Goal: Information Seeking & Learning: Learn about a topic

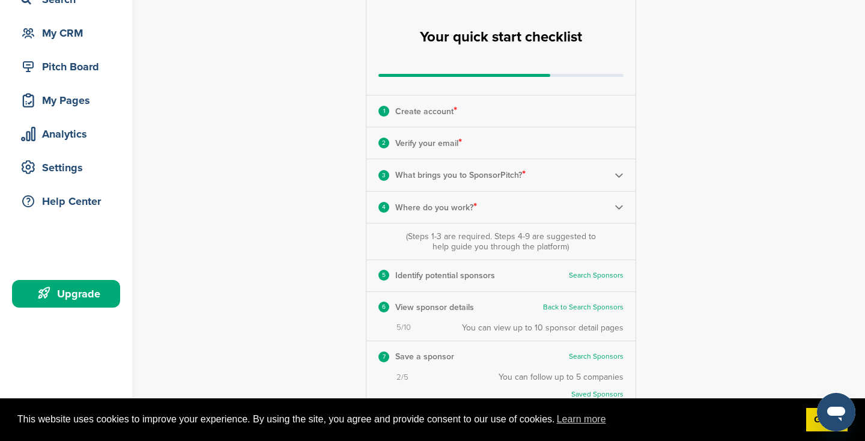
scroll to position [129, 0]
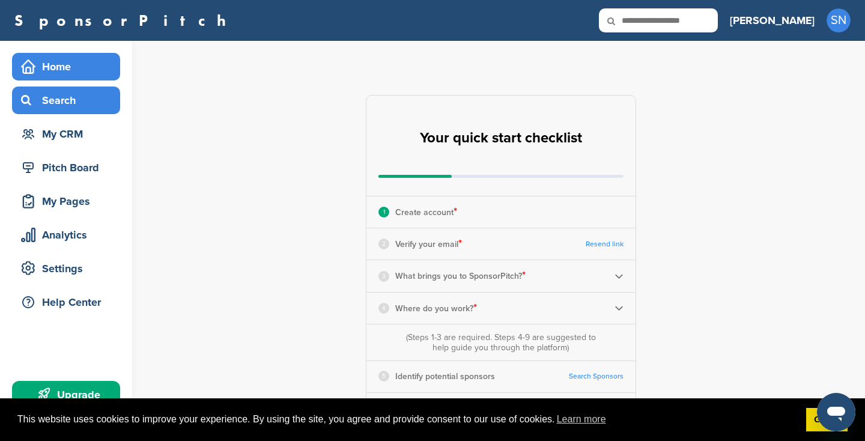
click at [53, 102] on div "Search" at bounding box center [69, 100] width 102 height 22
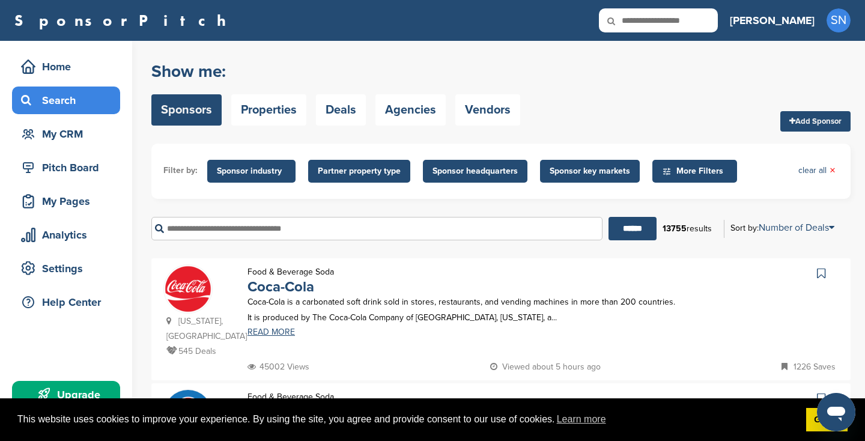
click at [245, 173] on span "Sponsor industry" at bounding box center [251, 171] width 69 height 13
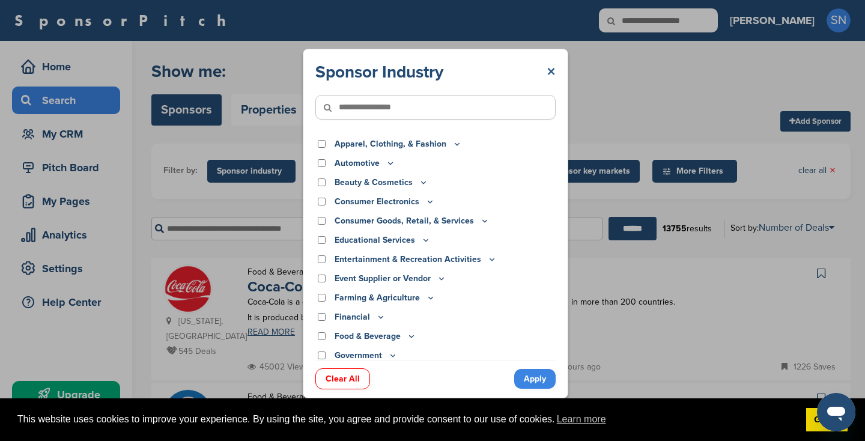
click at [552, 75] on link "×" at bounding box center [551, 72] width 9 height 22
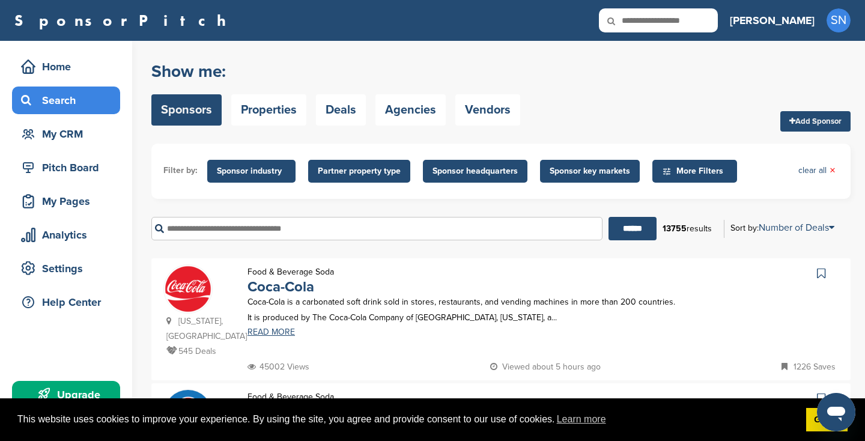
click at [487, 171] on span "Sponsor headquarters" at bounding box center [474, 171] width 85 height 13
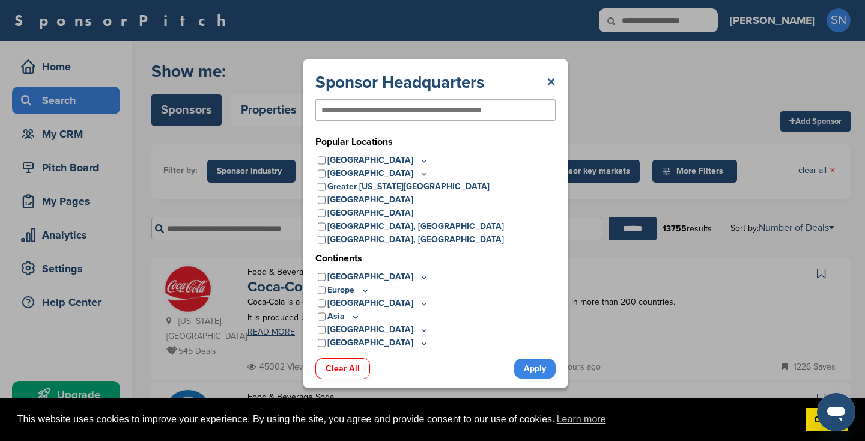
click at [553, 79] on link "×" at bounding box center [551, 82] width 9 height 22
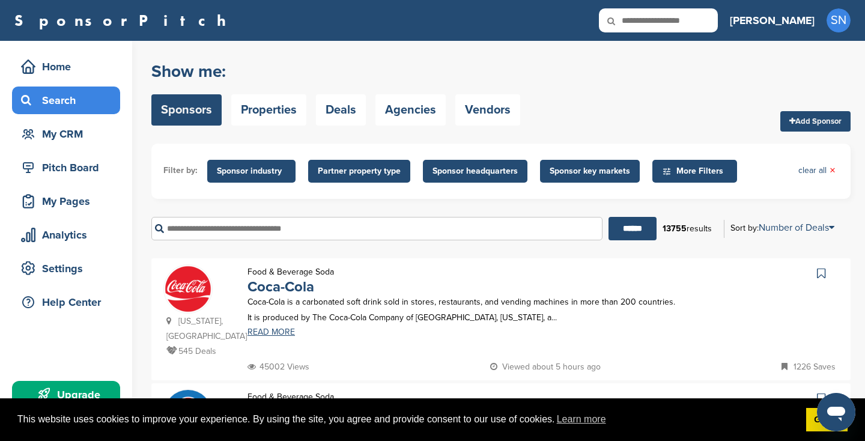
click at [564, 162] on span "Sponsor key markets" at bounding box center [590, 171] width 100 height 23
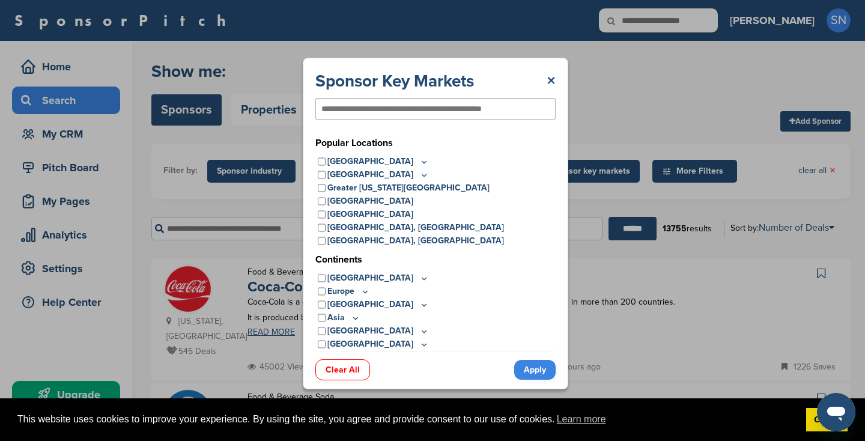
click at [340, 278] on p "[GEOGRAPHIC_DATA]" at bounding box center [378, 277] width 102 height 13
click at [422, 161] on icon at bounding box center [424, 162] width 4 height 2
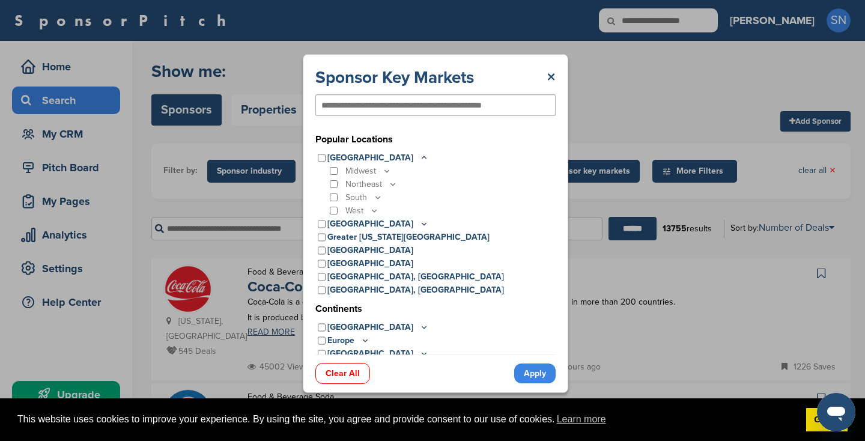
click at [381, 173] on p "Midwest" at bounding box center [368, 171] width 46 height 13
click at [387, 169] on icon at bounding box center [387, 171] width 10 height 10
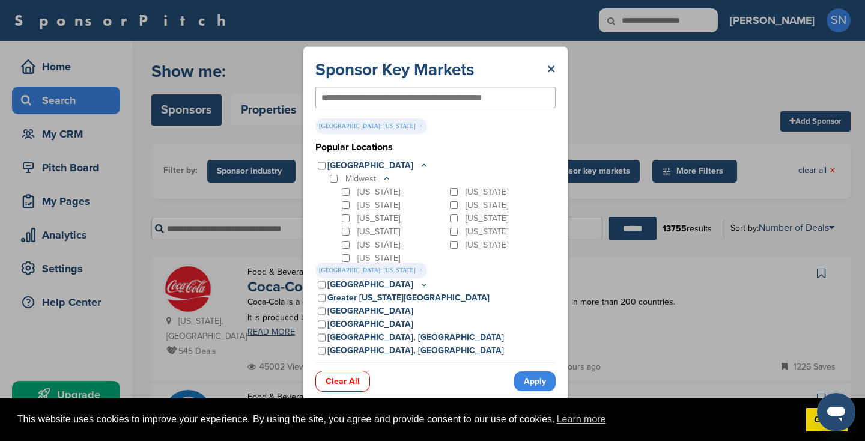
click at [530, 380] on link "Apply" at bounding box center [534, 381] width 41 height 20
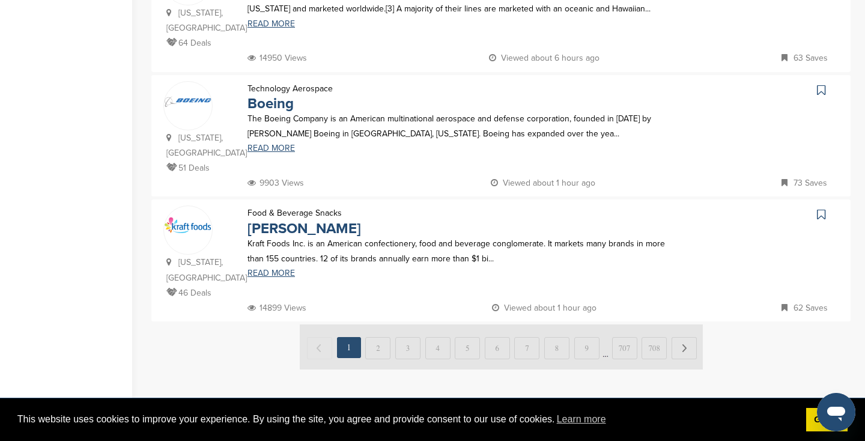
scroll to position [1172, 0]
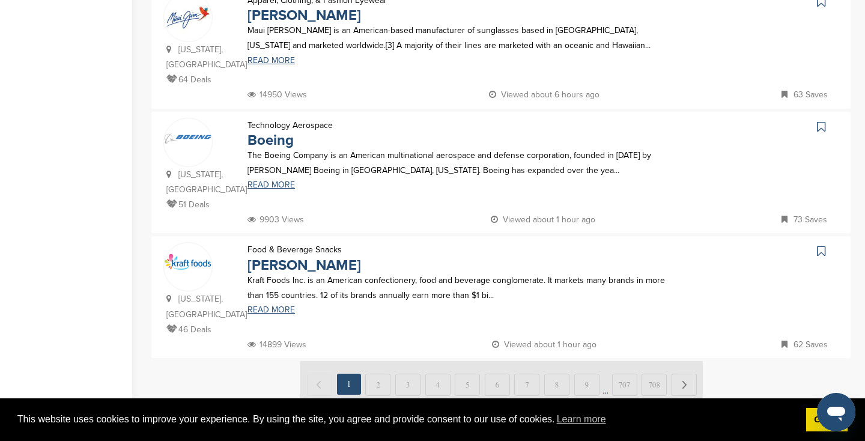
click at [380, 361] on img at bounding box center [501, 383] width 403 height 45
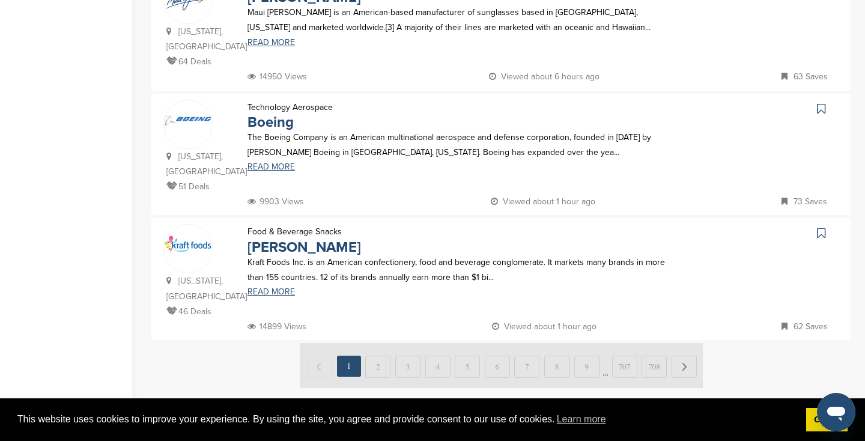
scroll to position [1198, 0]
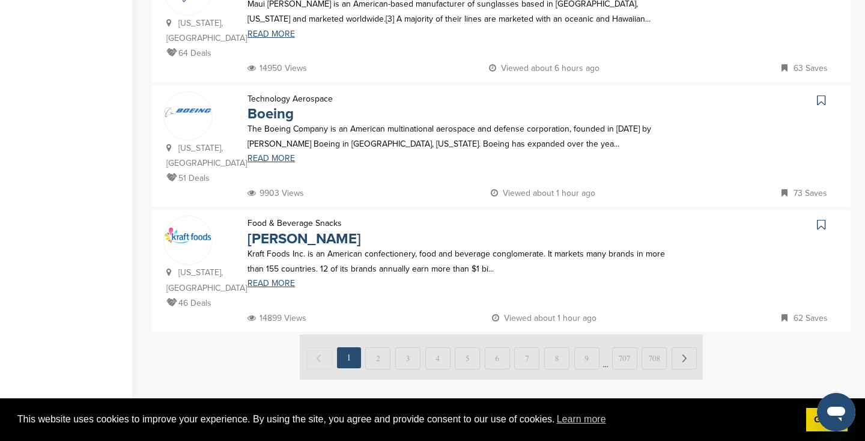
click at [465, 432] on link "Upgrade Subscription" at bounding box center [500, 448] width 151 height 32
